Goal: Information Seeking & Learning: Learn about a topic

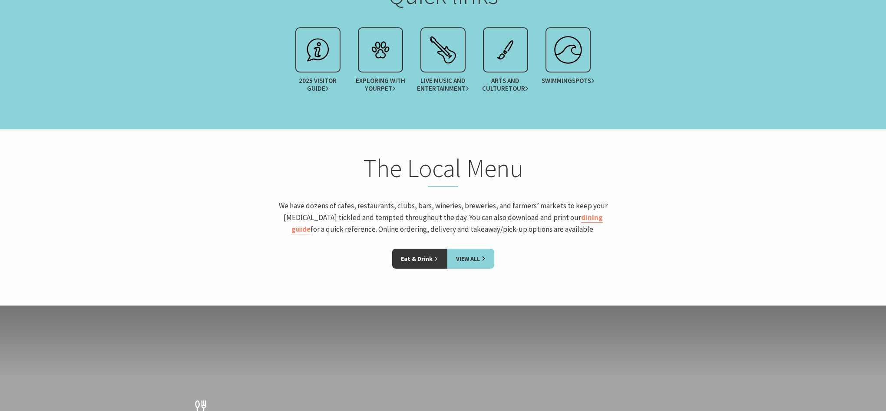
scroll to position [1088, 0]
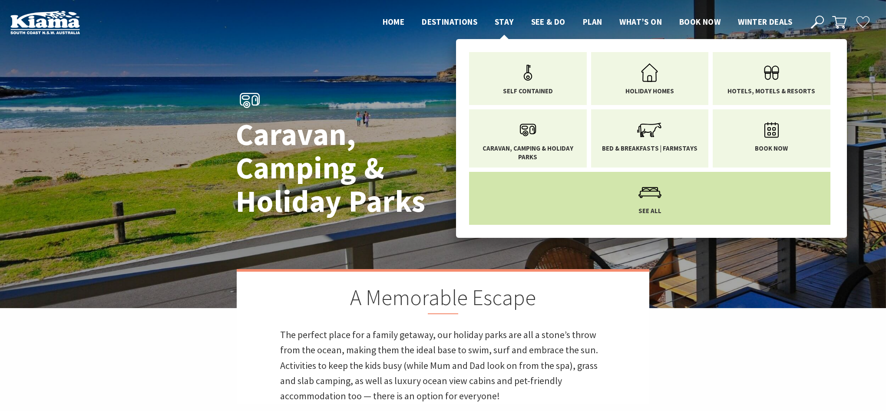
click at [645, 200] on icon "Main Menu" at bounding box center [650, 192] width 28 height 28
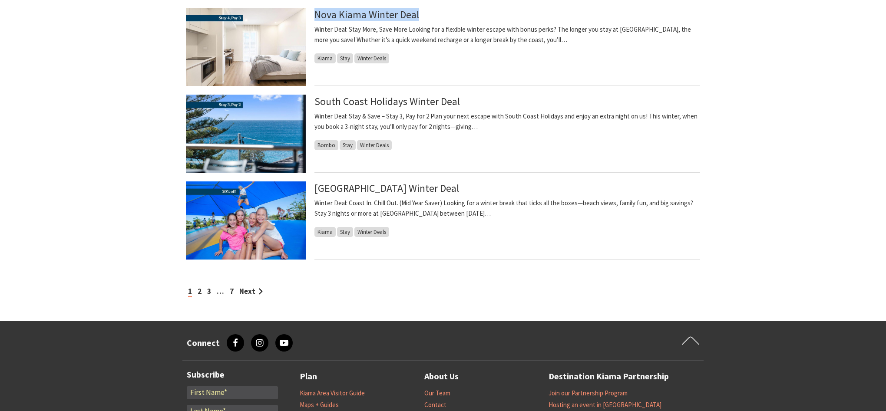
scroll to position [843, 0]
click at [199, 291] on link "2" at bounding box center [200, 291] width 4 height 10
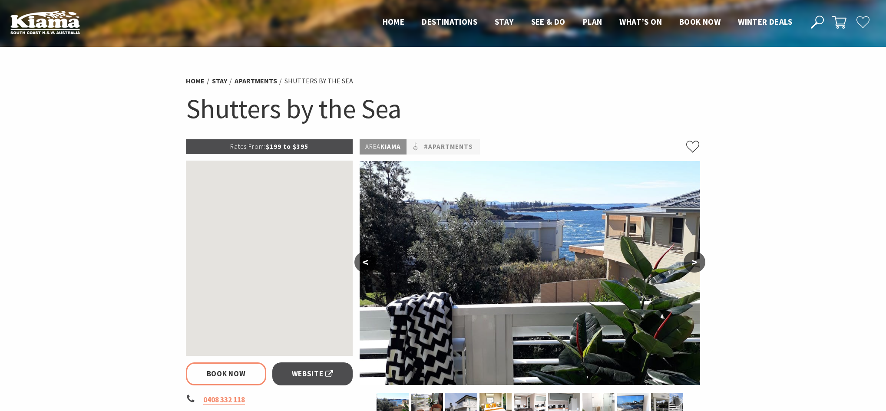
select select "3"
select select "2"
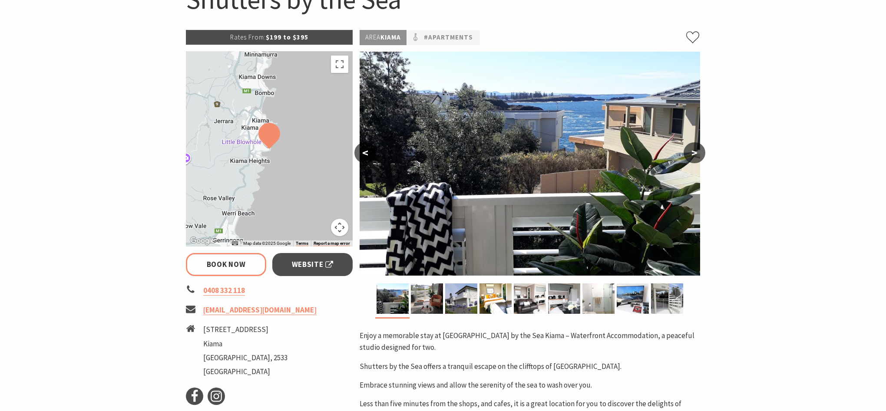
scroll to position [111, 0]
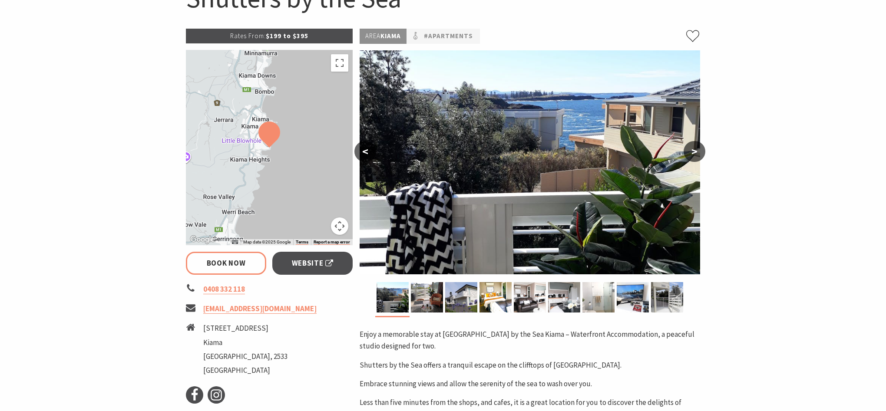
click at [691, 152] on button ">" at bounding box center [694, 151] width 22 height 21
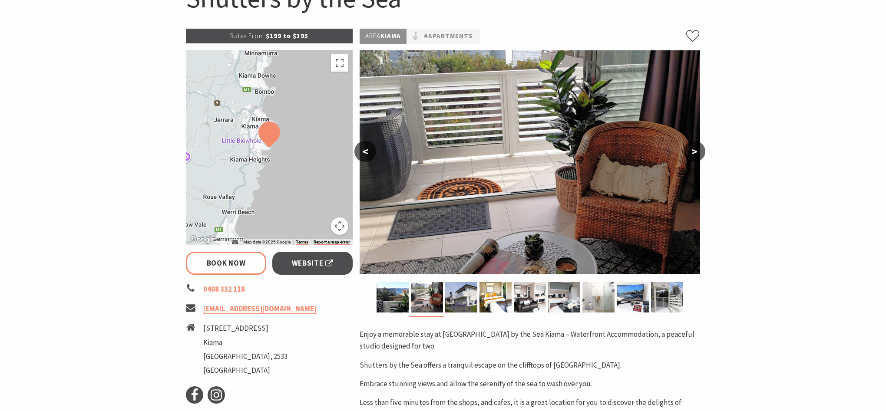
scroll to position [113, 0]
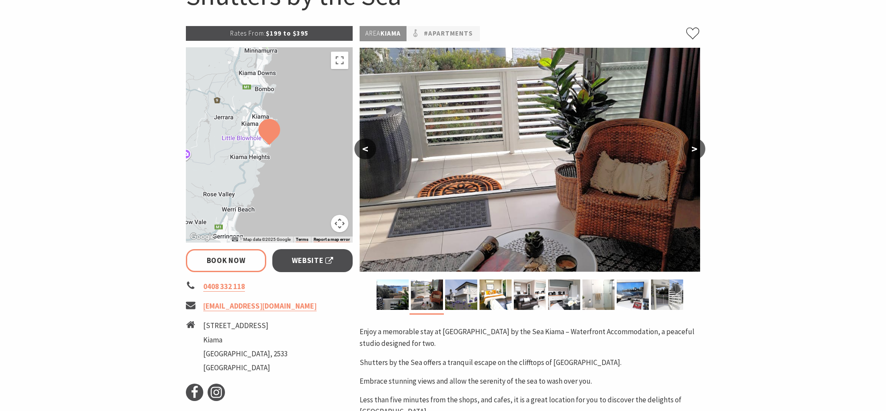
click at [691, 152] on button ">" at bounding box center [694, 149] width 22 height 21
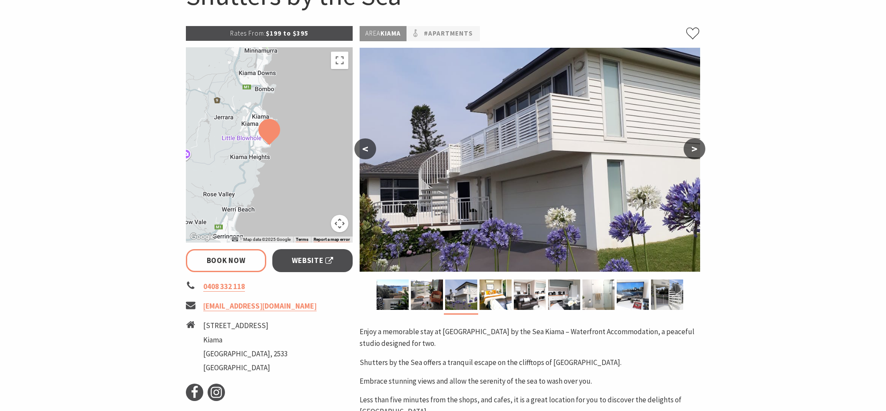
scroll to position [115, 0]
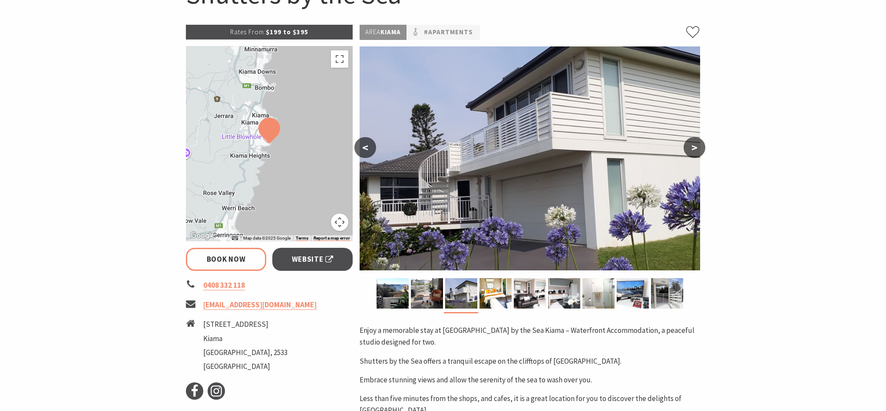
click at [691, 152] on button ">" at bounding box center [694, 147] width 22 height 21
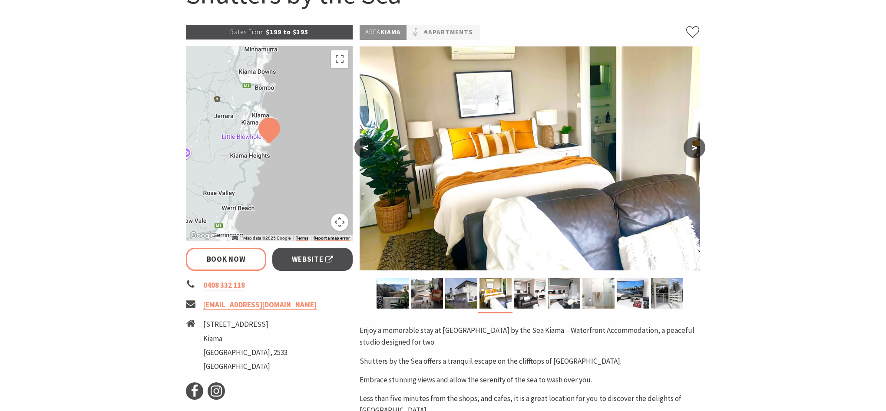
click at [691, 152] on button ">" at bounding box center [694, 147] width 22 height 21
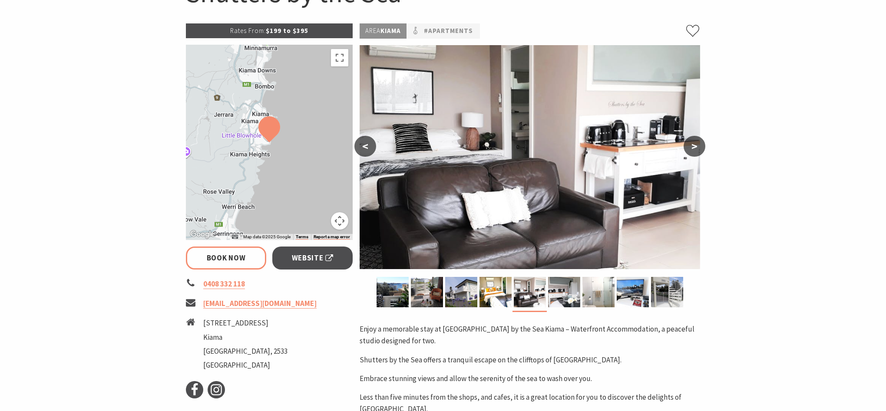
click at [691, 152] on button ">" at bounding box center [694, 146] width 22 height 21
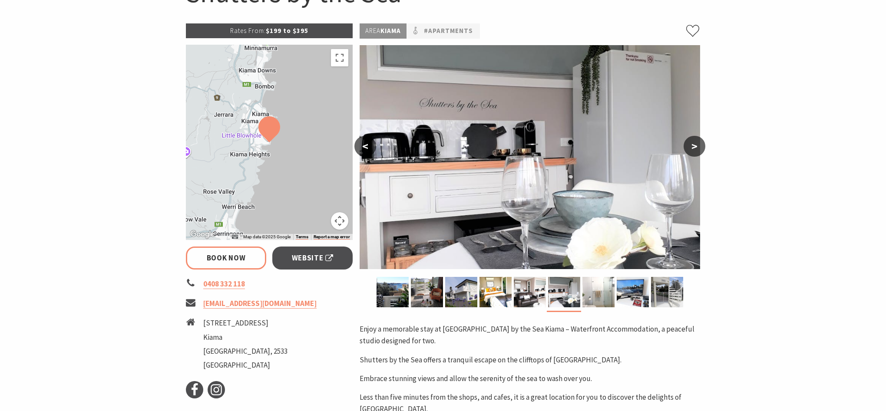
scroll to position [117, 0]
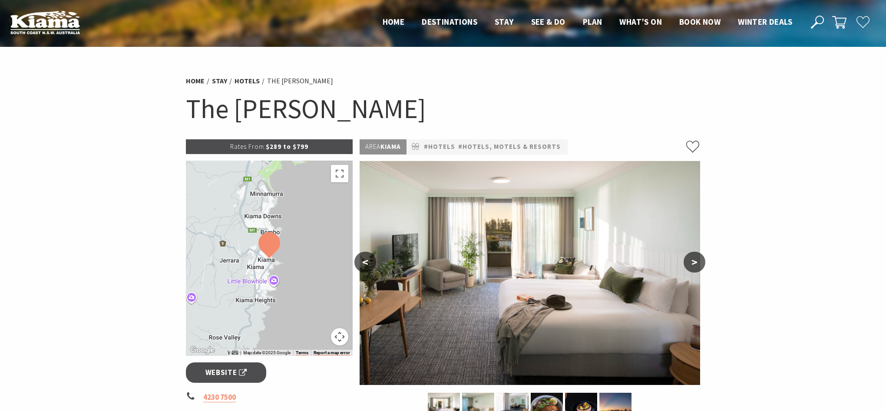
scroll to position [0, 0]
click at [699, 262] on button ">" at bounding box center [694, 262] width 22 height 21
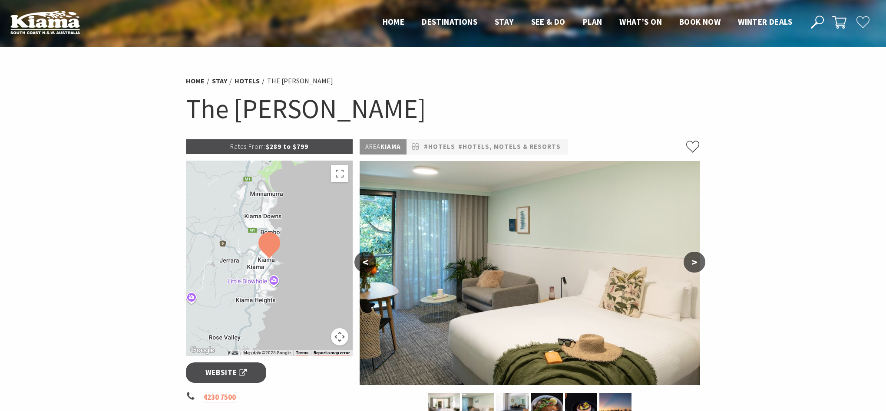
scroll to position [1, 0]
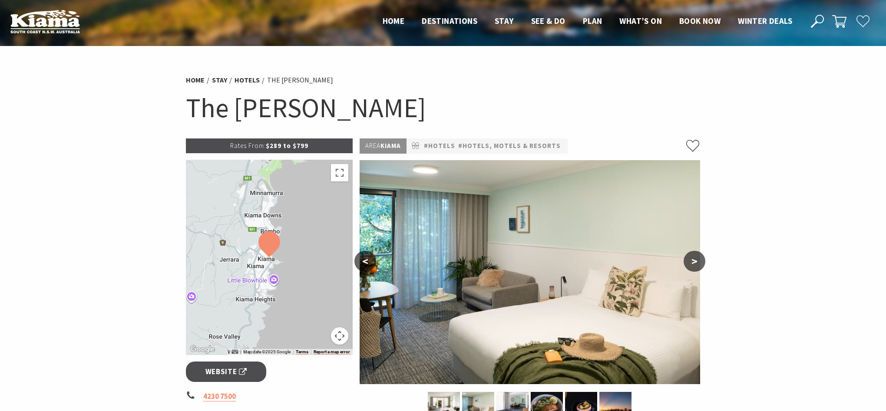
click at [699, 262] on button ">" at bounding box center [694, 261] width 22 height 21
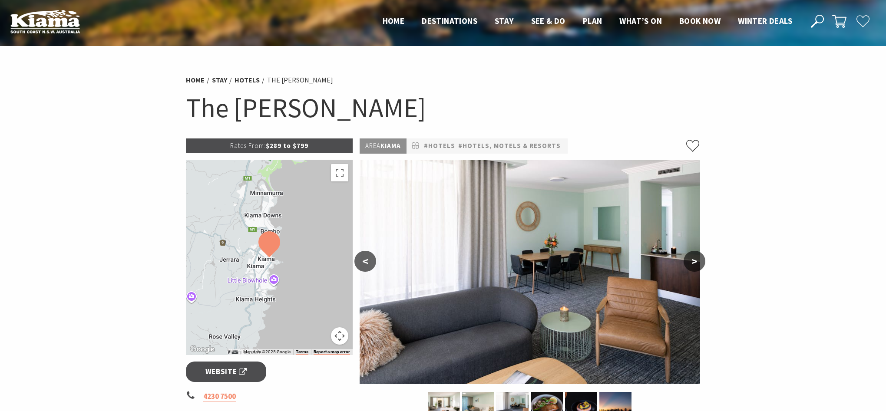
scroll to position [3, 0]
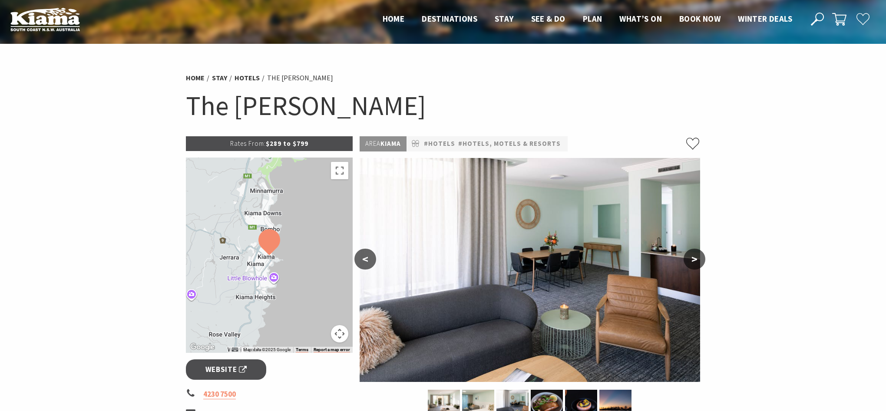
click at [699, 262] on button ">" at bounding box center [694, 259] width 22 height 21
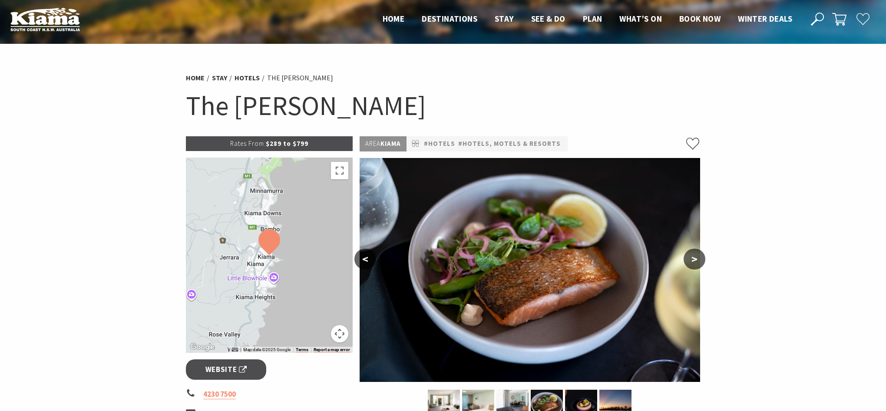
click at [699, 262] on button ">" at bounding box center [694, 259] width 22 height 21
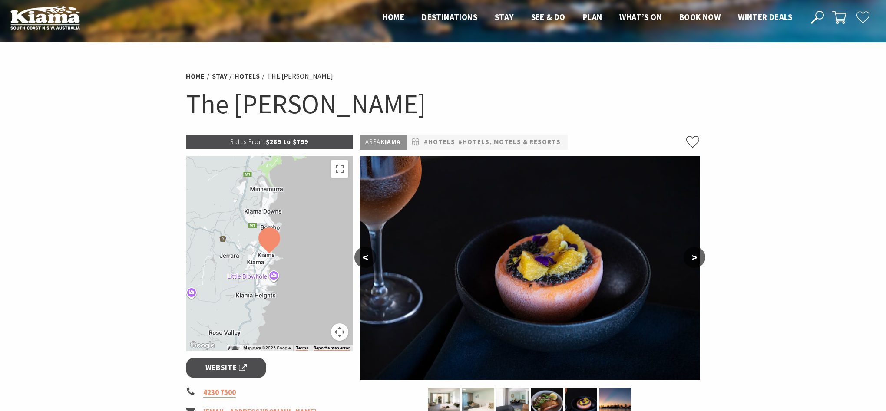
click at [699, 262] on button ">" at bounding box center [694, 257] width 22 height 21
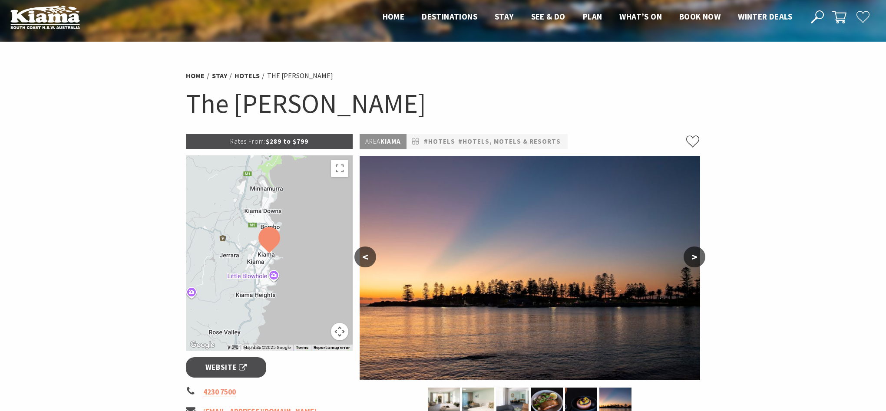
click at [699, 262] on button ">" at bounding box center [694, 257] width 22 height 21
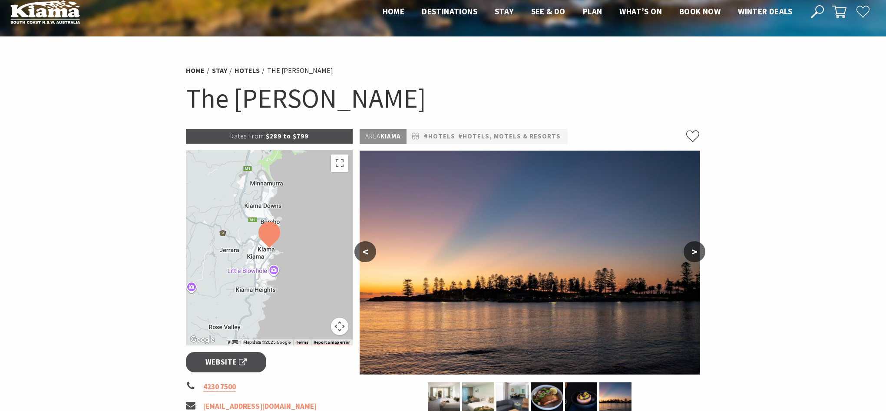
scroll to position [10, 0]
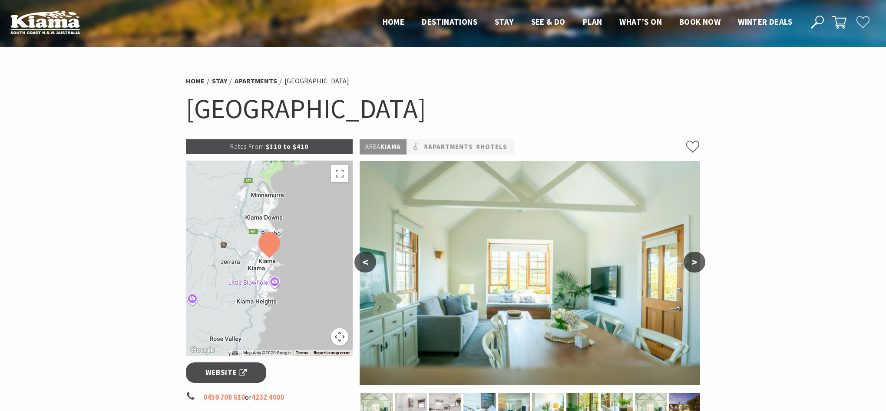
click at [689, 259] on button ">" at bounding box center [694, 262] width 22 height 21
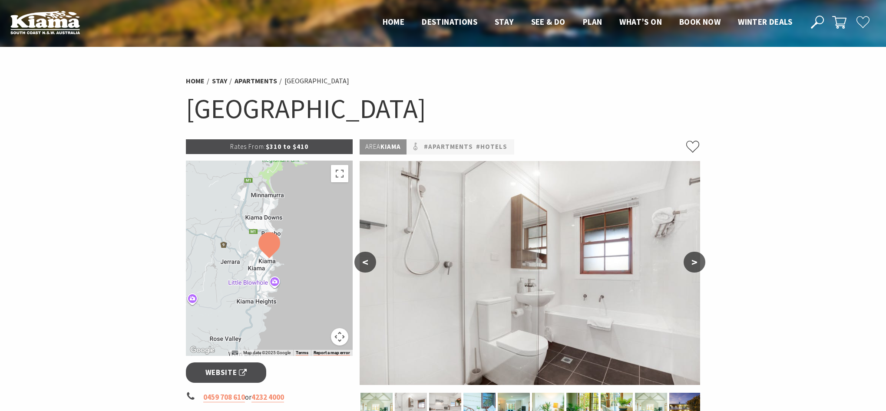
click at [689, 259] on button ">" at bounding box center [694, 262] width 22 height 21
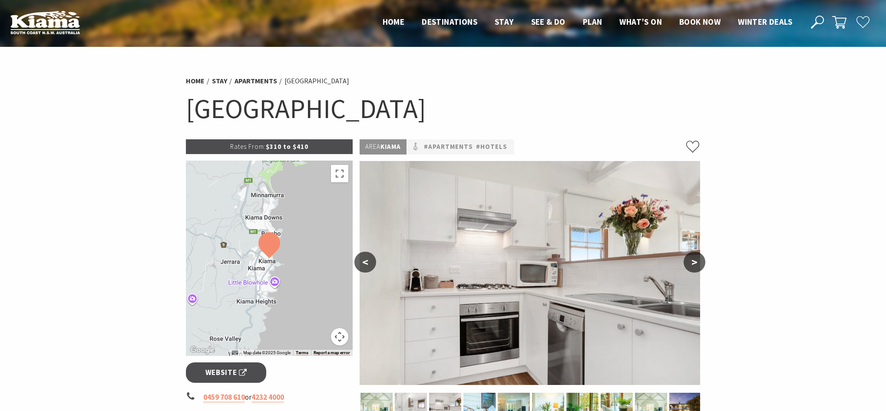
click at [689, 259] on button ">" at bounding box center [694, 262] width 22 height 21
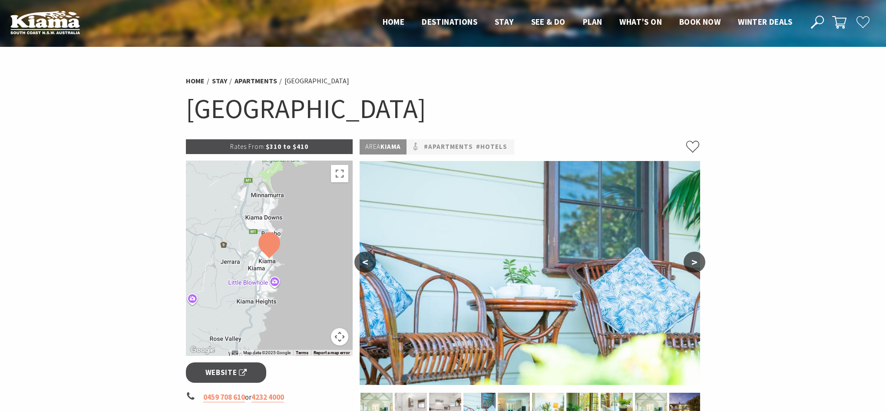
click at [689, 259] on button ">" at bounding box center [694, 262] width 22 height 21
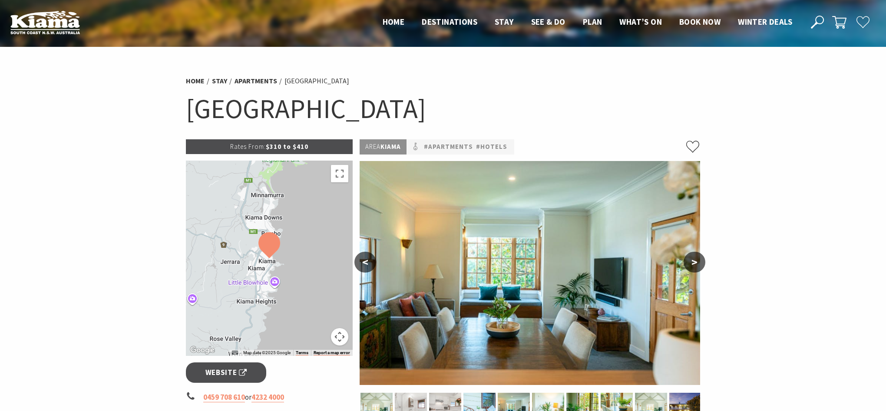
click at [689, 259] on button ">" at bounding box center [694, 262] width 22 height 21
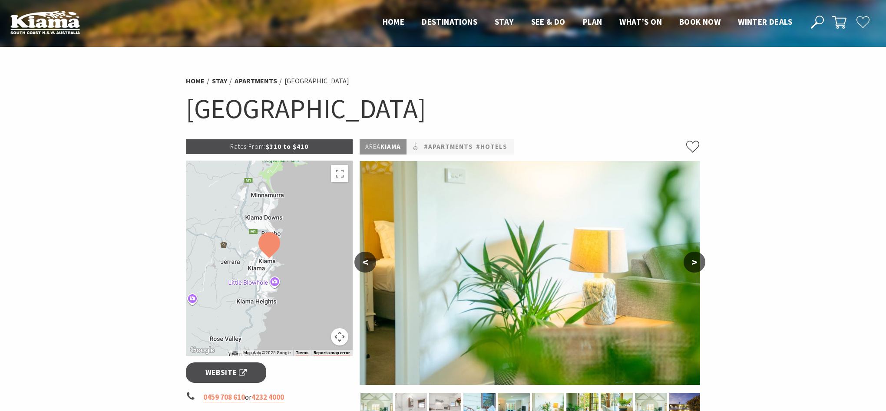
click at [689, 259] on button ">" at bounding box center [694, 262] width 22 height 21
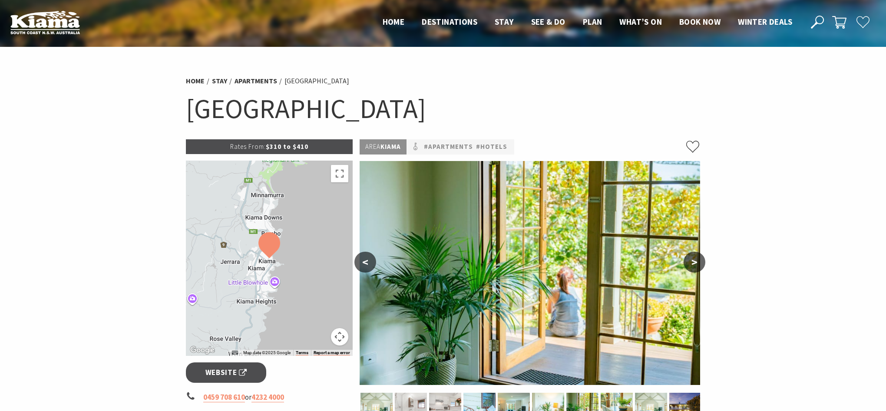
click at [689, 259] on button ">" at bounding box center [694, 262] width 22 height 21
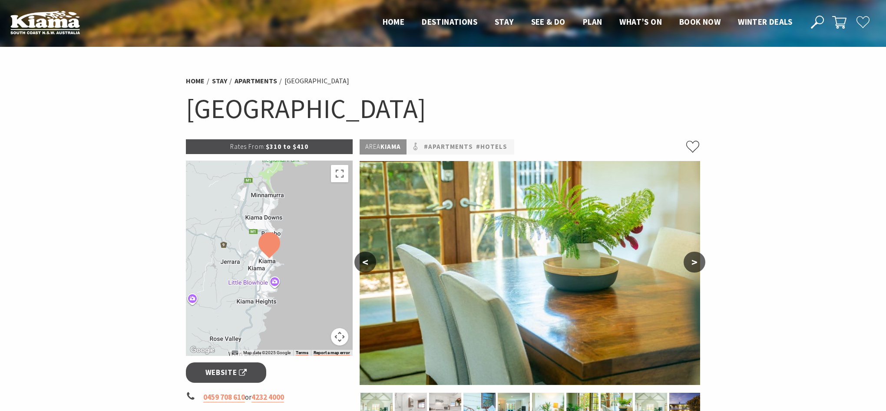
click at [689, 259] on button ">" at bounding box center [694, 262] width 22 height 21
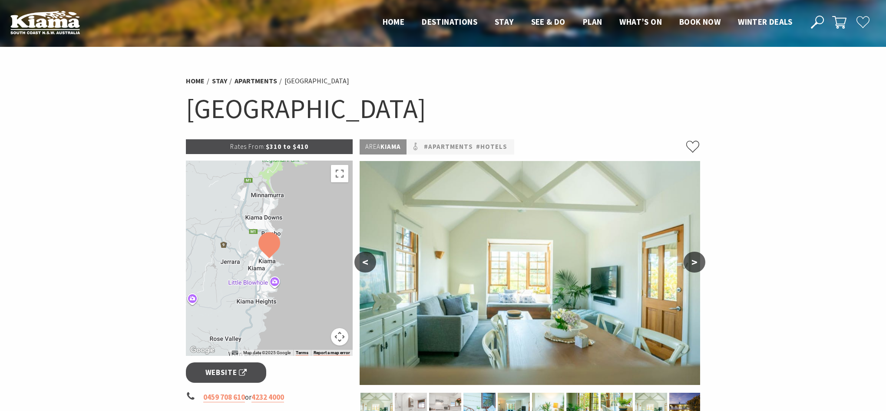
click at [689, 259] on button ">" at bounding box center [694, 262] width 22 height 21
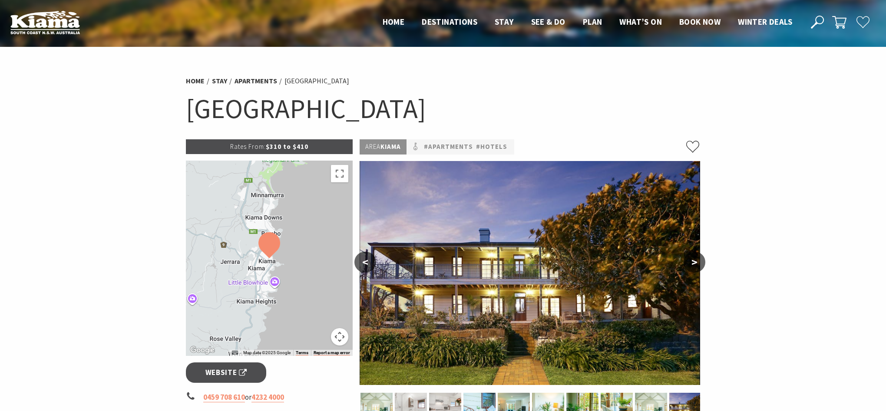
click at [689, 259] on button ">" at bounding box center [694, 262] width 22 height 21
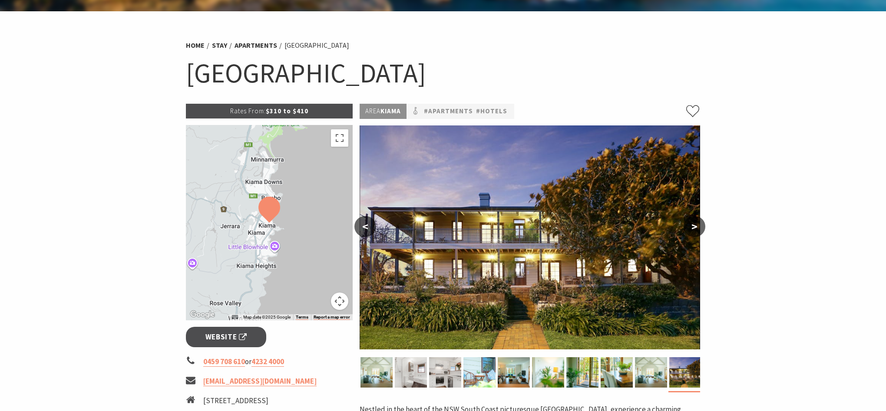
scroll to position [21, 0]
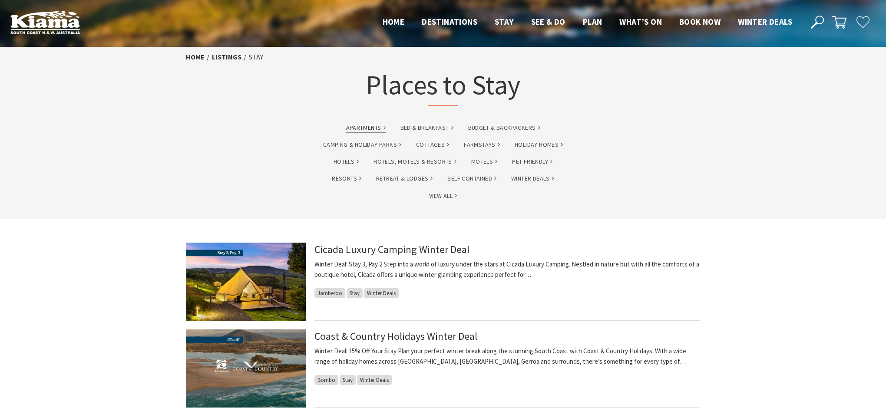
click at [366, 127] on link "Apartments" at bounding box center [366, 128] width 40 height 10
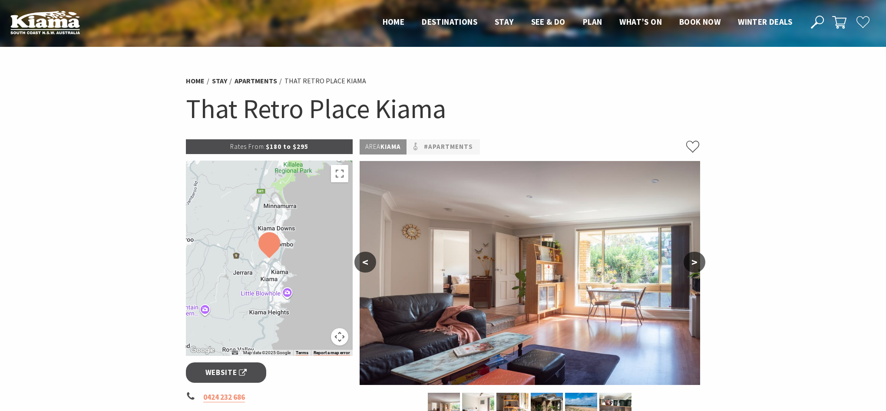
click at [699, 262] on button ">" at bounding box center [694, 262] width 22 height 21
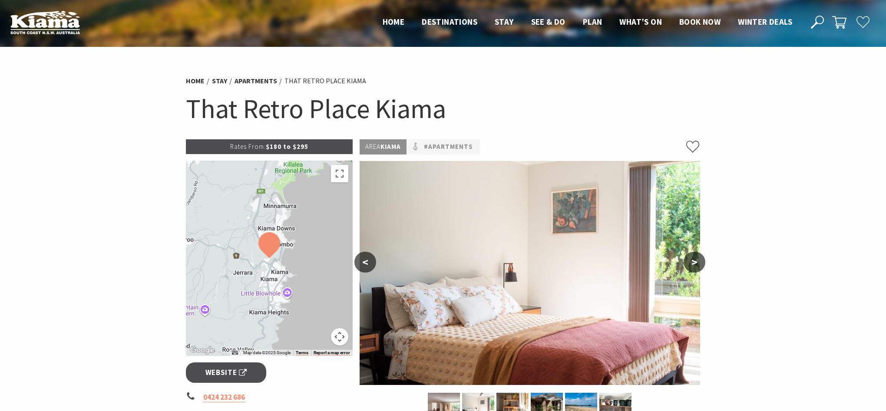
click at [699, 262] on button ">" at bounding box center [694, 262] width 22 height 21
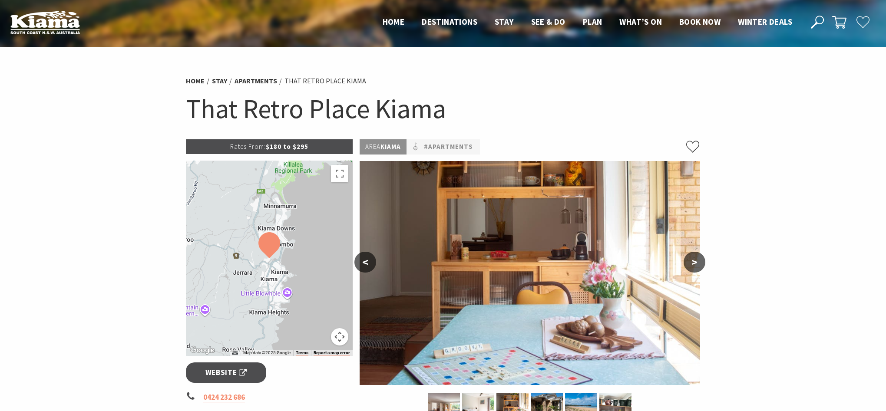
click at [699, 262] on button ">" at bounding box center [694, 262] width 22 height 21
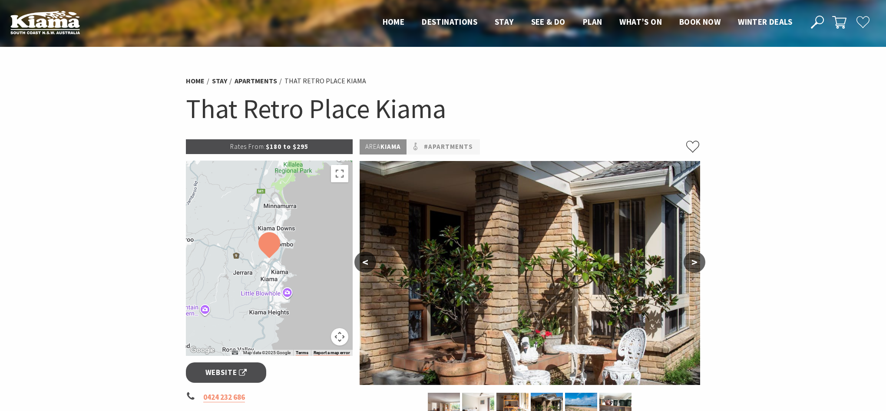
click at [699, 262] on button ">" at bounding box center [694, 262] width 22 height 21
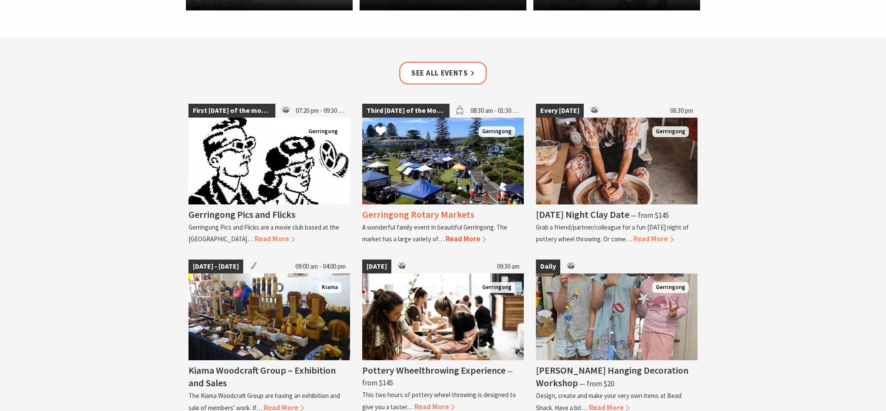
scroll to position [1234, 0]
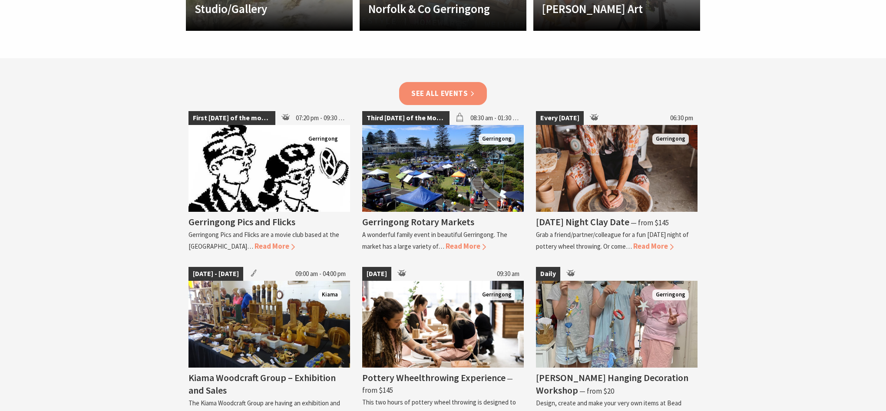
click at [435, 82] on link "See all Events" at bounding box center [443, 93] width 88 height 23
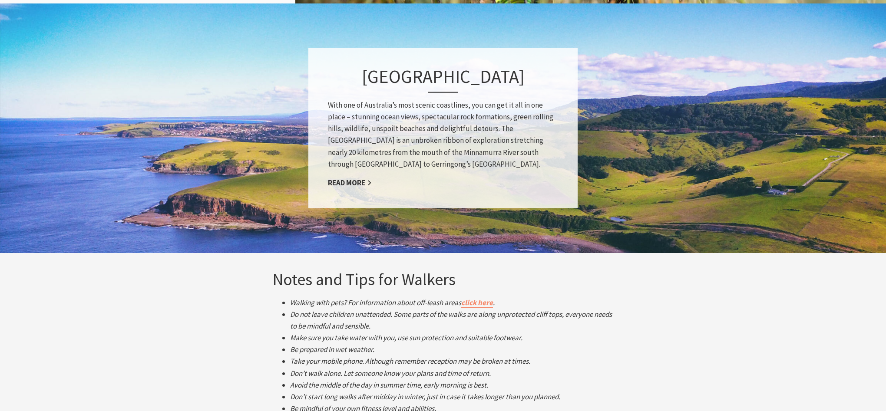
scroll to position [1277, 0]
click at [345, 180] on link "Read More" at bounding box center [350, 183] width 44 height 10
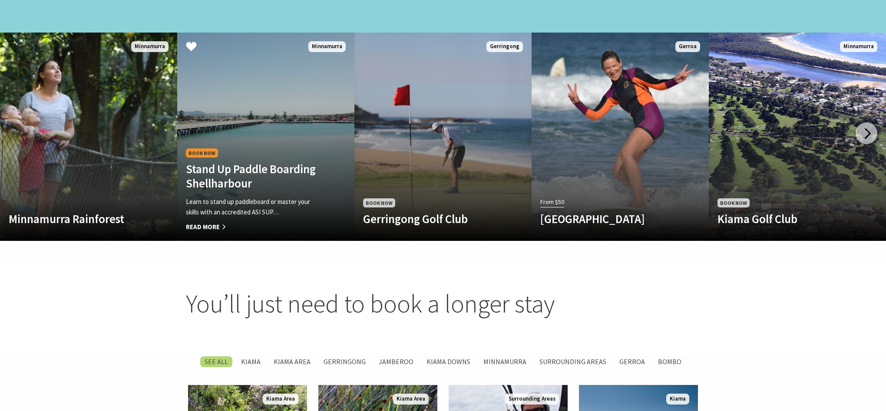
scroll to position [603, 0]
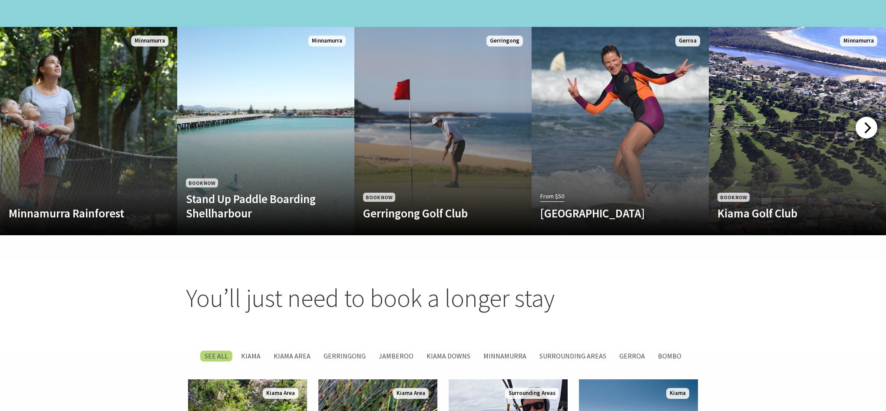
click at [867, 121] on div at bounding box center [866, 128] width 22 height 22
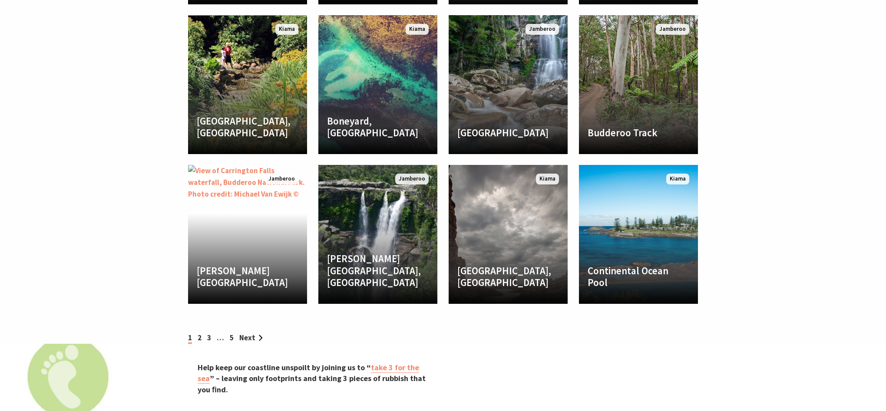
scroll to position [1268, 0]
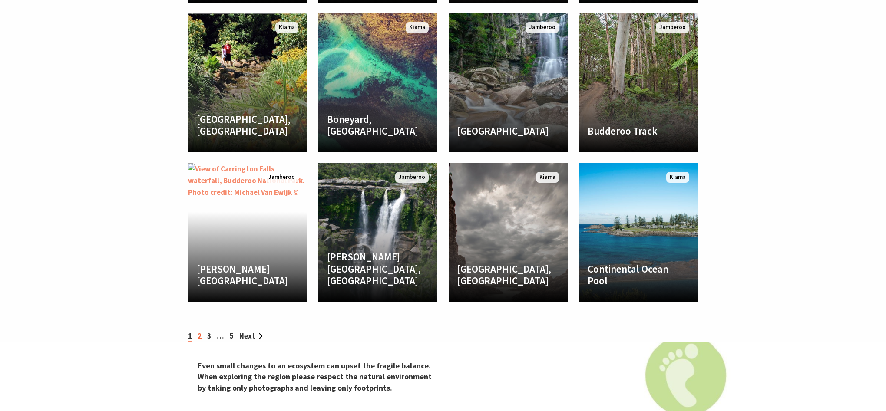
click at [201, 331] on link "2" at bounding box center [200, 336] width 4 height 10
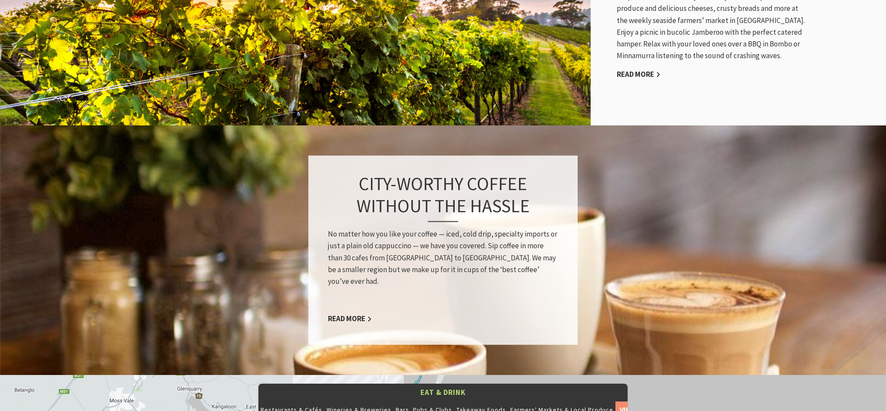
scroll to position [628, 0]
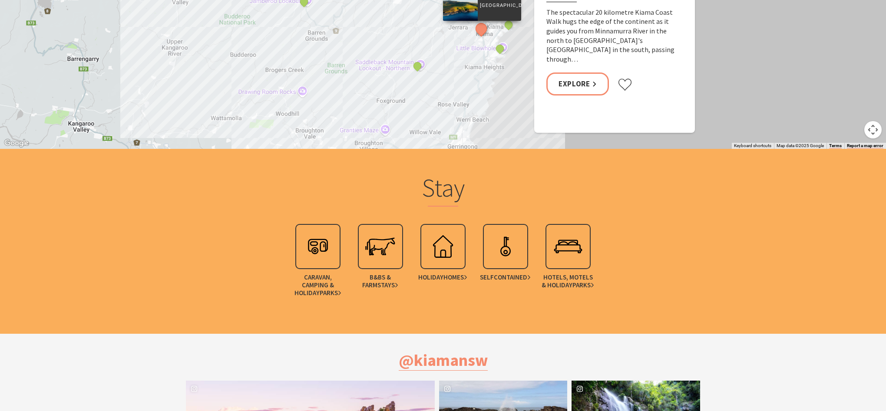
scroll to position [1913, 0]
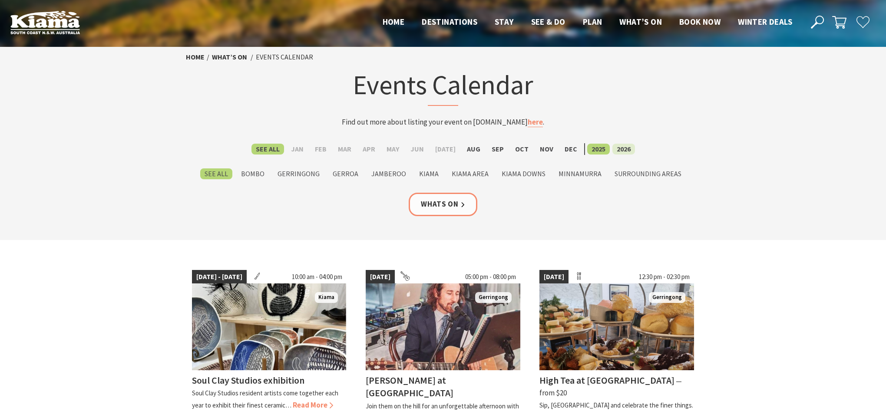
click at [616, 149] on label "2026" at bounding box center [623, 149] width 23 height 11
click at [0, 0] on input "2026" at bounding box center [0, 0] width 0 height 0
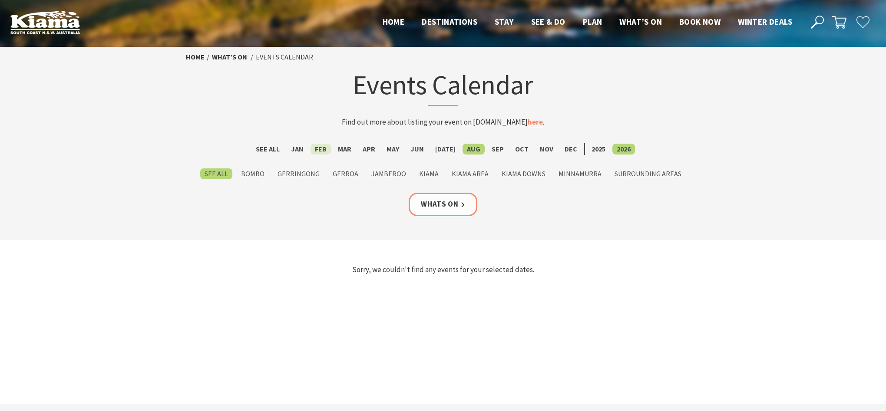
click at [326, 145] on label "Feb" at bounding box center [320, 149] width 20 height 11
click at [0, 0] on input "Feb" at bounding box center [0, 0] width 0 height 0
click at [452, 208] on link "Whats On" at bounding box center [443, 204] width 69 height 23
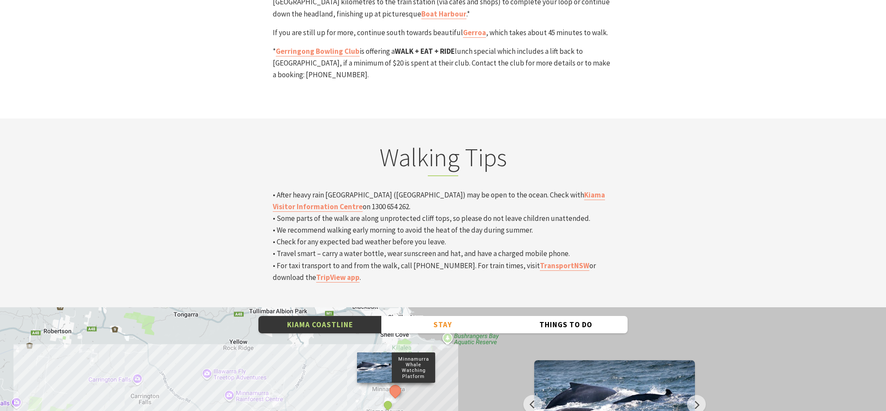
scroll to position [2778, 0]
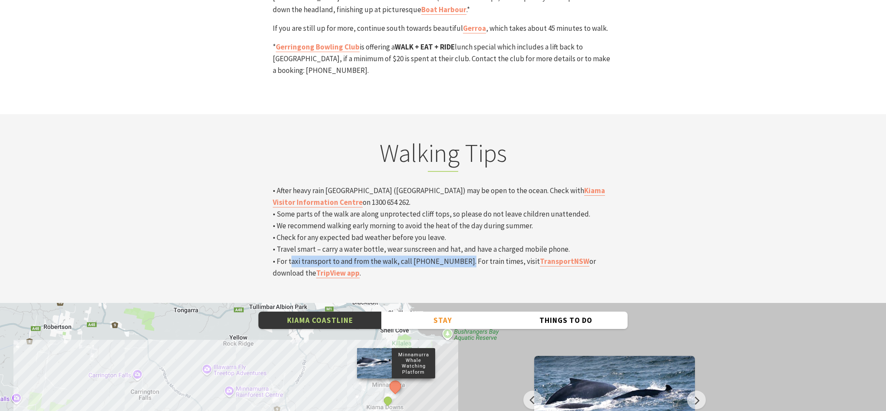
drag, startPoint x: 288, startPoint y: 153, endPoint x: 455, endPoint y: 157, distance: 166.3
click at [455, 185] on p "• After heavy rain Werri Lagoon (Gerringong) may be open to the ocean. Check wi…" at bounding box center [443, 232] width 340 height 95
copy p "taxi transport to and from the walk, call (02) 4237 7505"
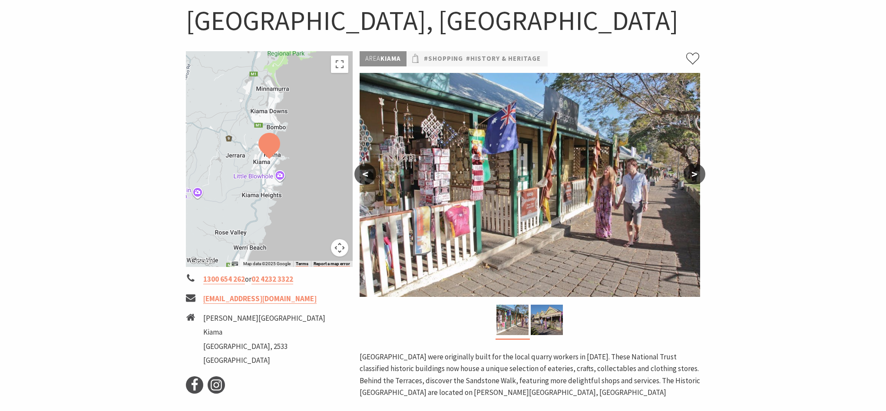
scroll to position [88, 0]
click at [694, 178] on button ">" at bounding box center [694, 174] width 22 height 21
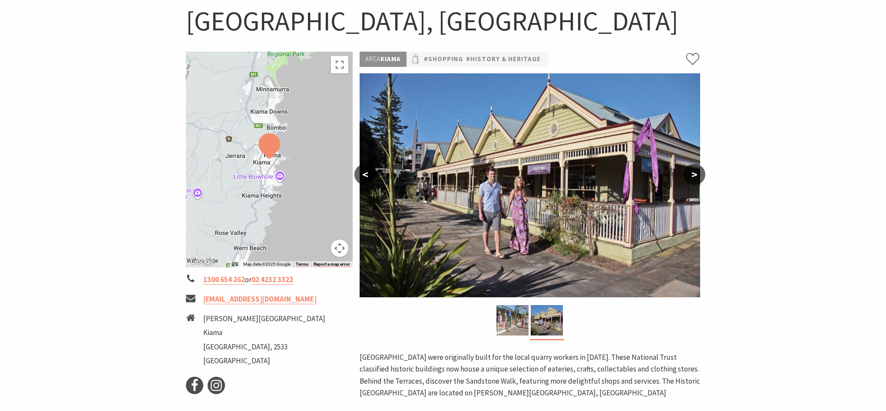
click at [694, 178] on button ">" at bounding box center [694, 174] width 22 height 21
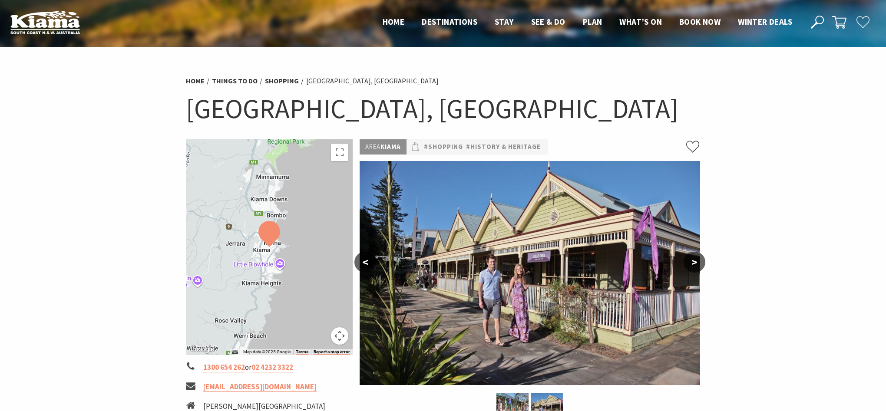
scroll to position [0, 0]
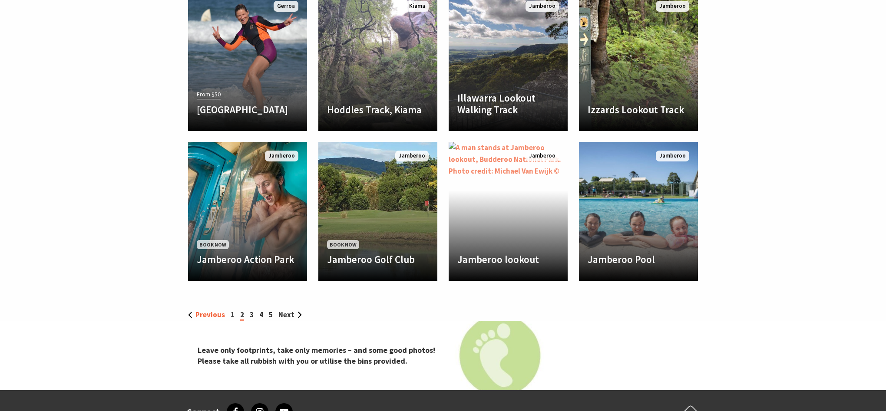
scroll to position [1607, 0]
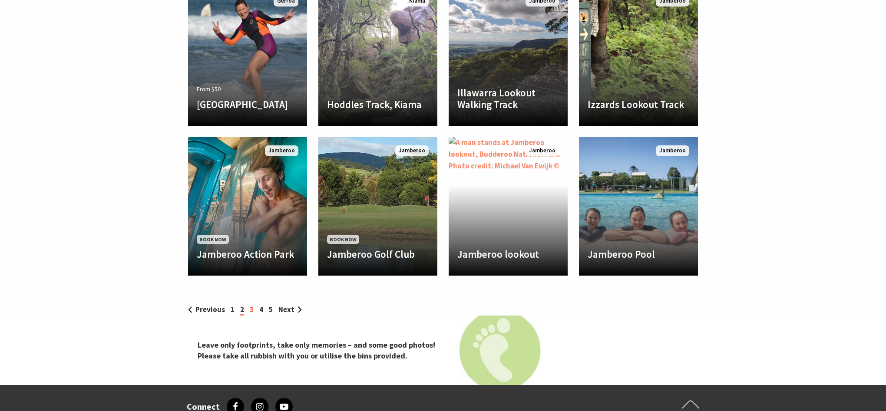
click at [251, 305] on link "3" at bounding box center [252, 310] width 4 height 10
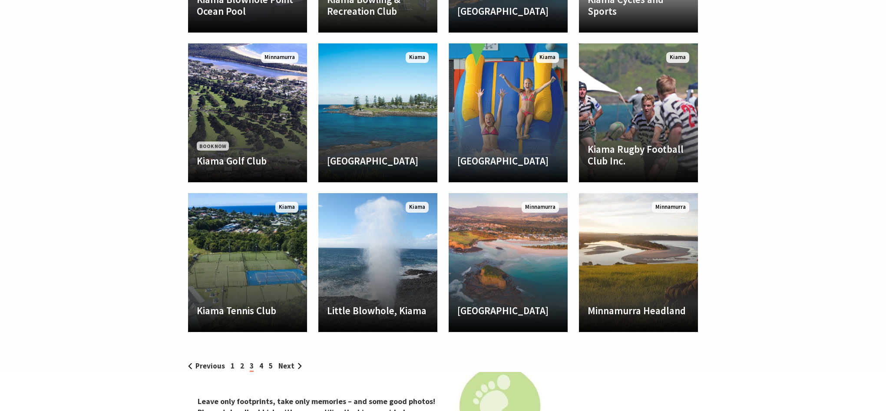
scroll to position [1552, 0]
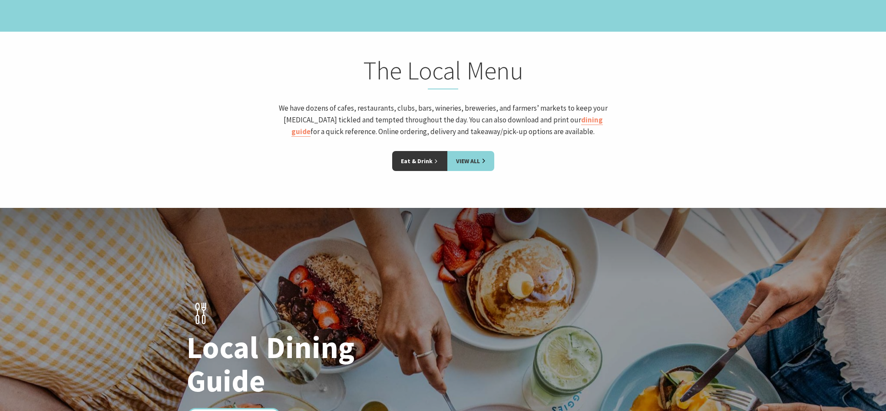
scroll to position [139, 879]
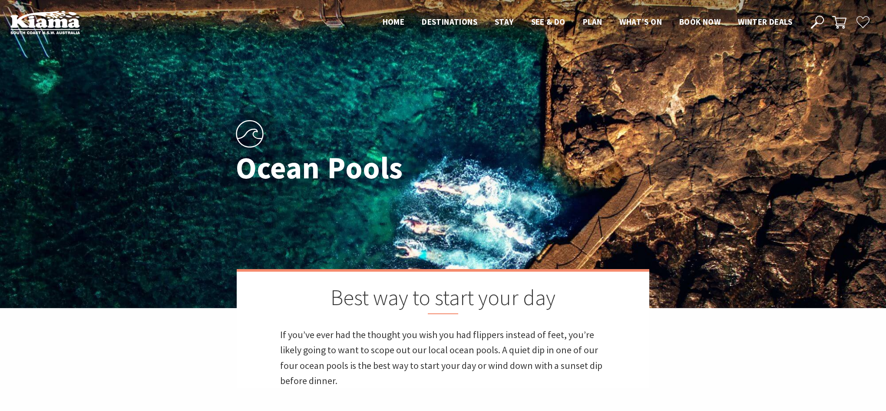
scroll to position [198, 519]
